Goal: Use online tool/utility: Use online tool/utility

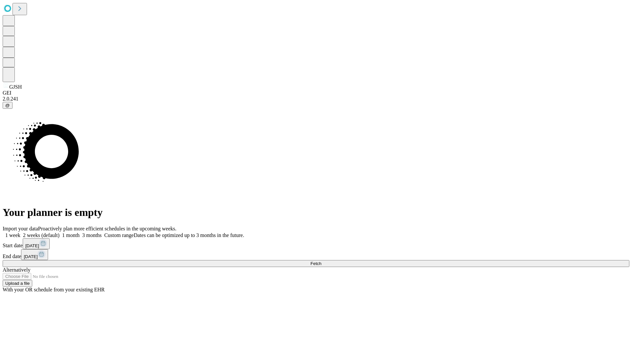
click at [321, 261] on span "Fetch" at bounding box center [316, 263] width 11 height 5
